Goal: Task Accomplishment & Management: Manage account settings

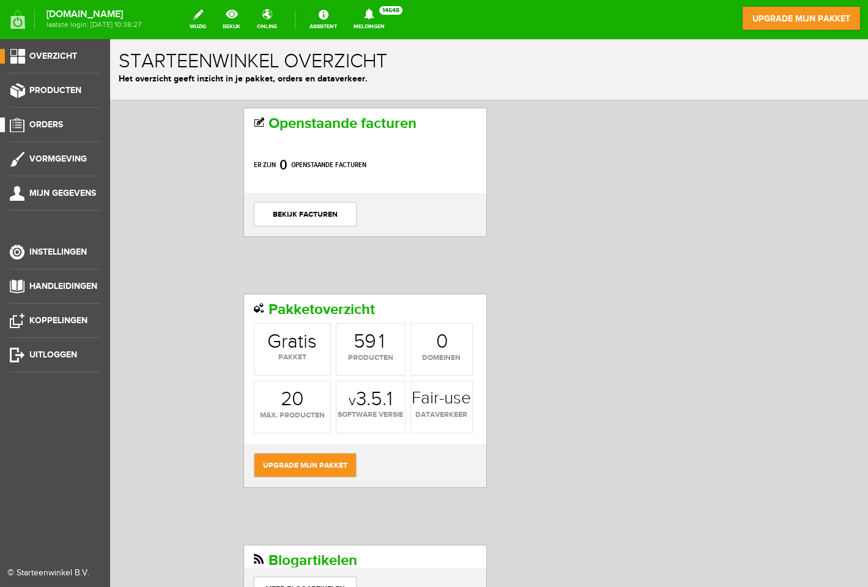
click at [43, 123] on span "Orders" at bounding box center [46, 124] width 34 height 10
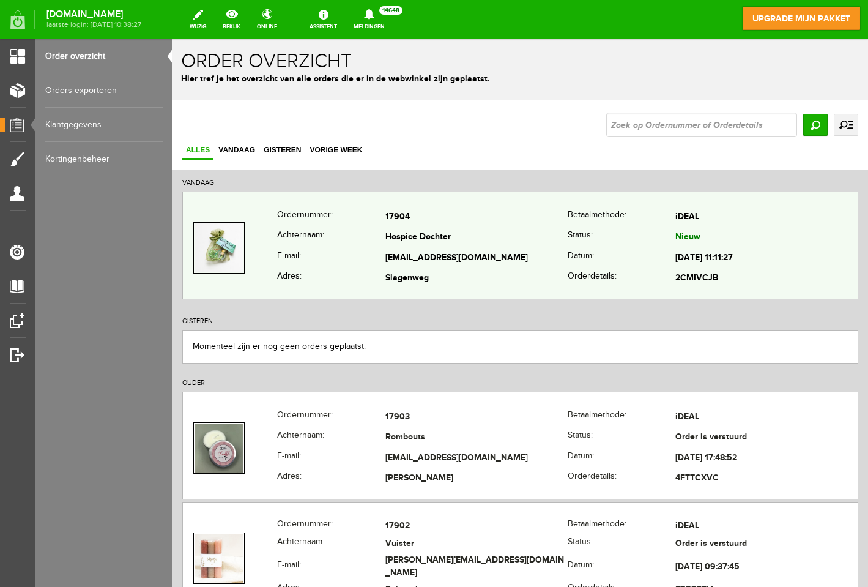
click at [501, 227] on td "17904" at bounding box center [476, 217] width 182 height 21
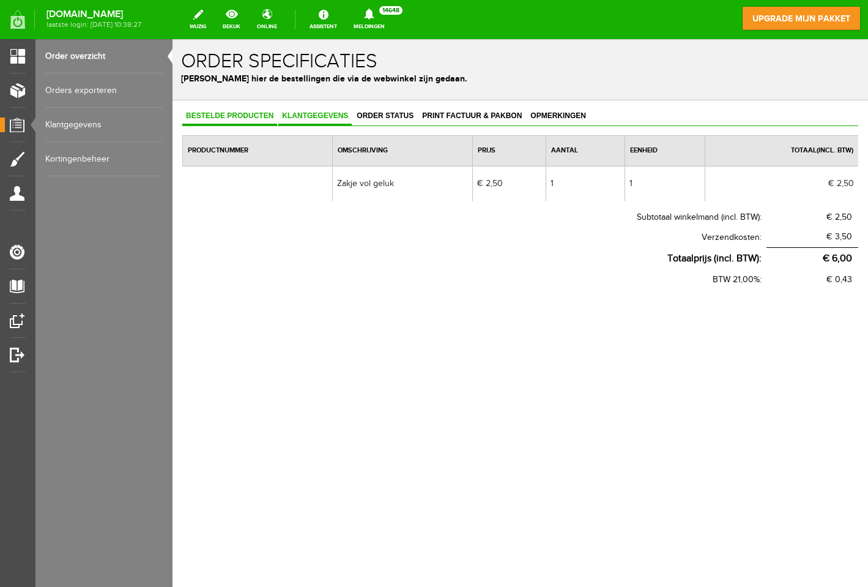
click at [314, 118] on span "Klantgegevens" at bounding box center [314, 115] width 73 height 9
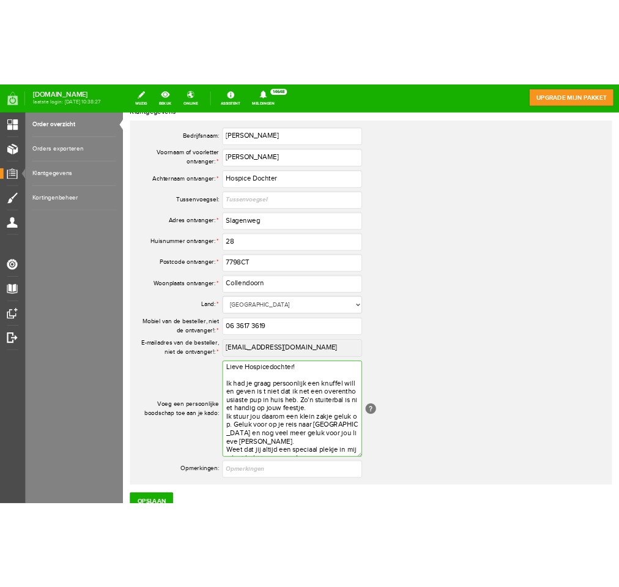
scroll to position [26, 0]
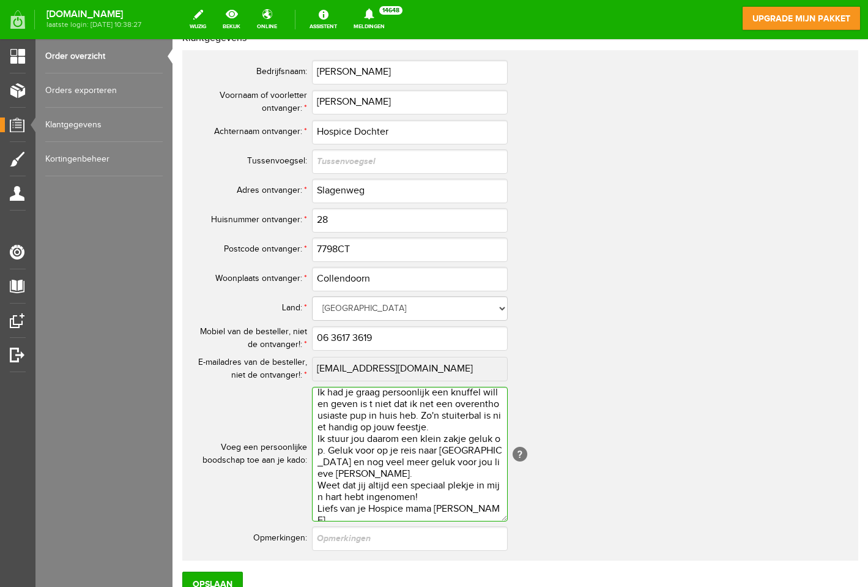
drag, startPoint x: 326, startPoint y: 399, endPoint x: 466, endPoint y: 538, distance: 197.2
click at [483, 521] on textarea "Lieve Hospicedochter! Ik had je graag persoonlijk een knuffel willen geven is t…" at bounding box center [410, 454] width 196 height 135
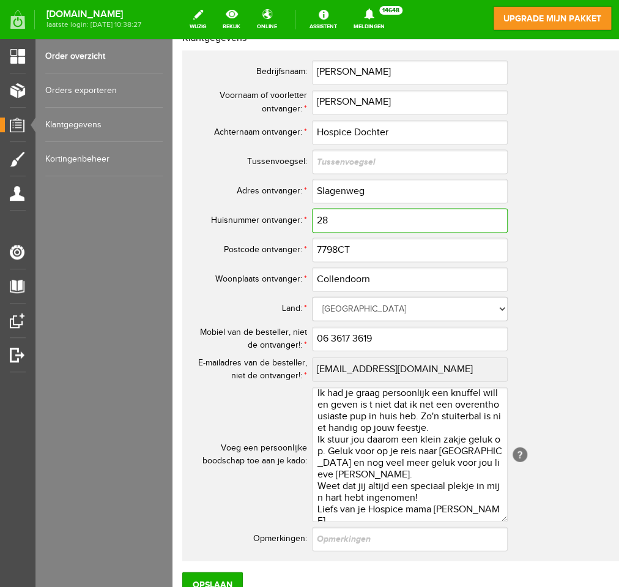
click at [332, 222] on input "28" at bounding box center [410, 220] width 196 height 24
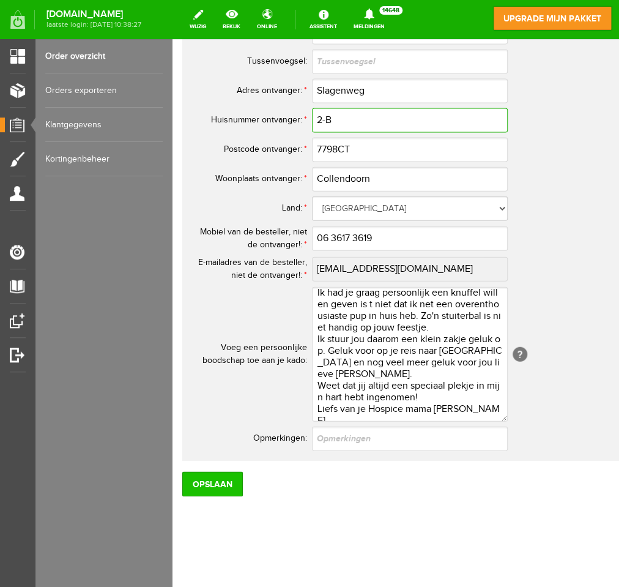
type input "2-B"
click at [230, 488] on input "Opslaan" at bounding box center [212, 484] width 61 height 24
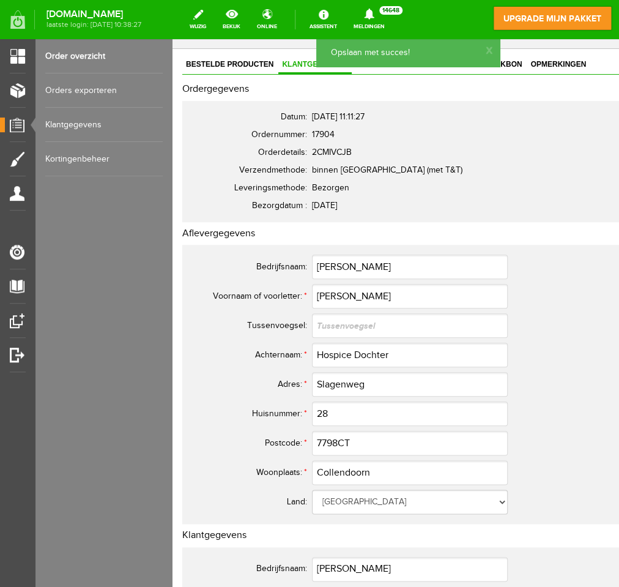
scroll to position [0, 0]
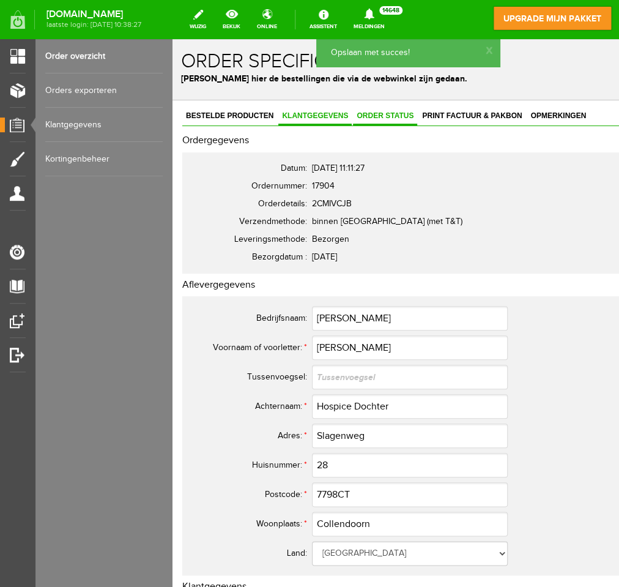
click at [384, 109] on link "Order status" at bounding box center [385, 117] width 64 height 18
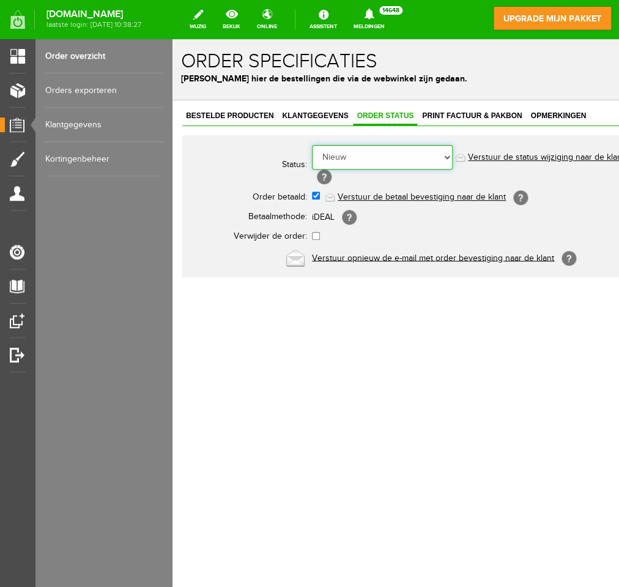
select select "5"
click option "Order is verstuurd" at bounding box center [172, 39] width 0 height 0
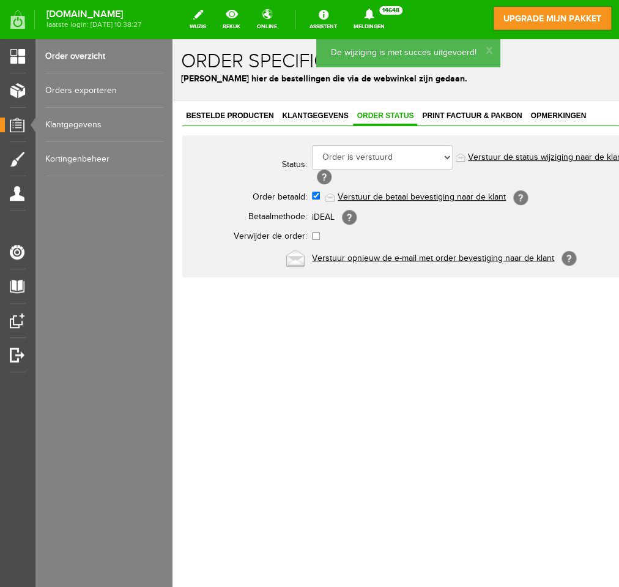
click at [511, 155] on link "Verstuur de status wijziging naar de klant" at bounding box center [546, 157] width 157 height 10
